Goal: Task Accomplishment & Management: Use online tool/utility

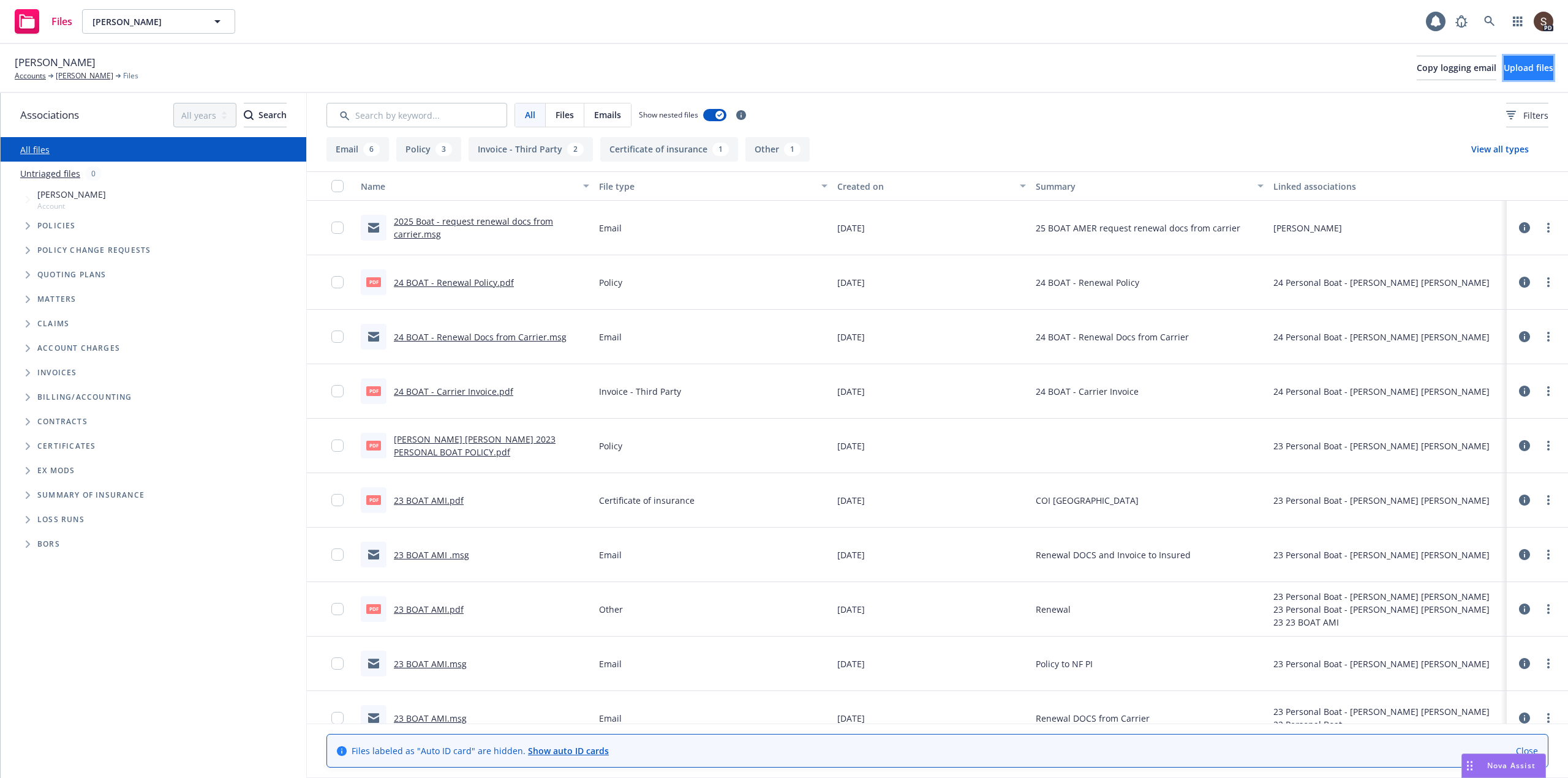
click at [1519, 69] on span "Upload files" at bounding box center [1529, 68] width 50 height 11
